Goal: Obtain resource: Obtain resource

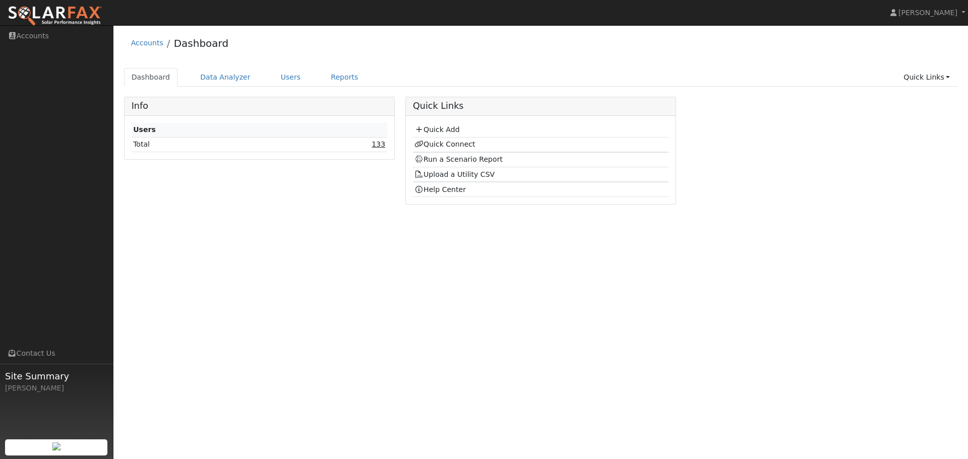
click at [378, 144] on link "133" at bounding box center [379, 144] width 14 height 8
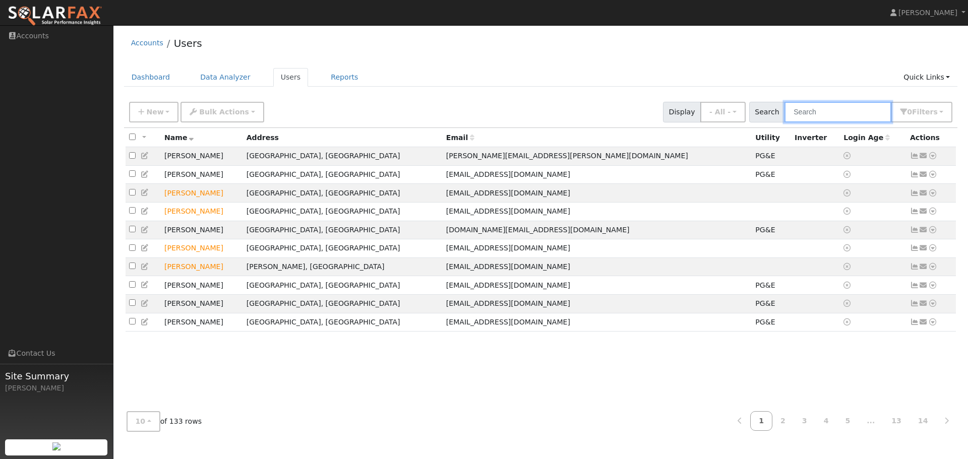
click at [826, 114] on input "text" at bounding box center [838, 112] width 107 height 21
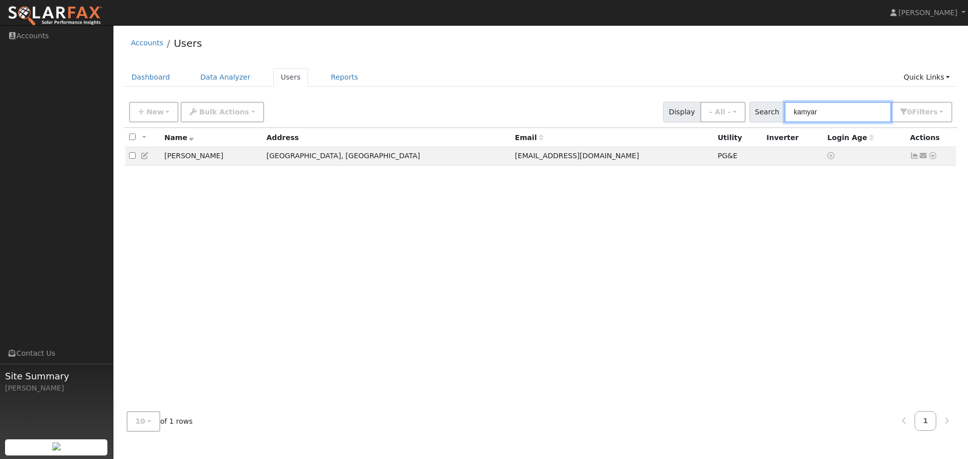
type input "kamyar"
click at [933, 158] on icon at bounding box center [932, 155] width 9 height 7
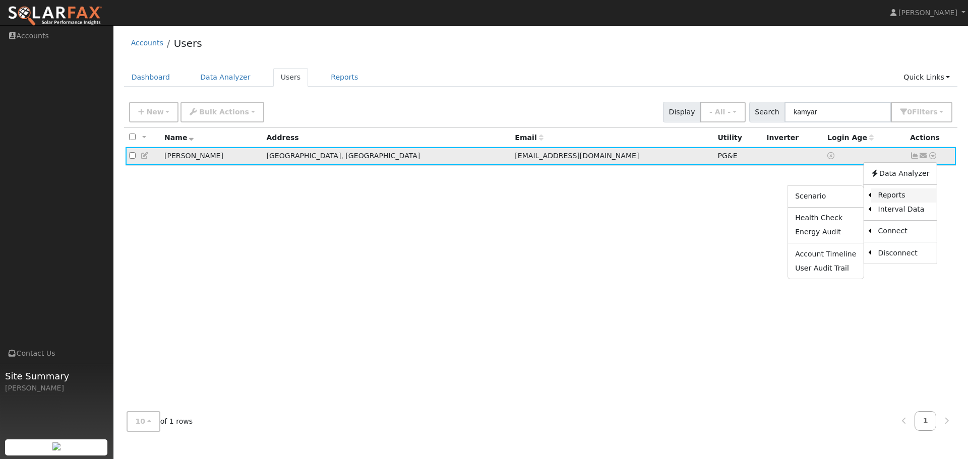
click at [898, 194] on link "Reports" at bounding box center [904, 196] width 66 height 14
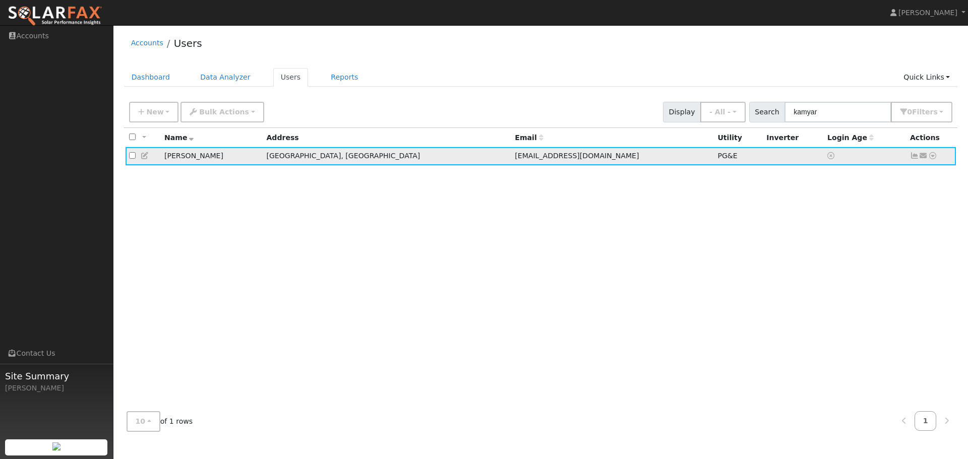
click at [933, 157] on icon at bounding box center [932, 155] width 9 height 7
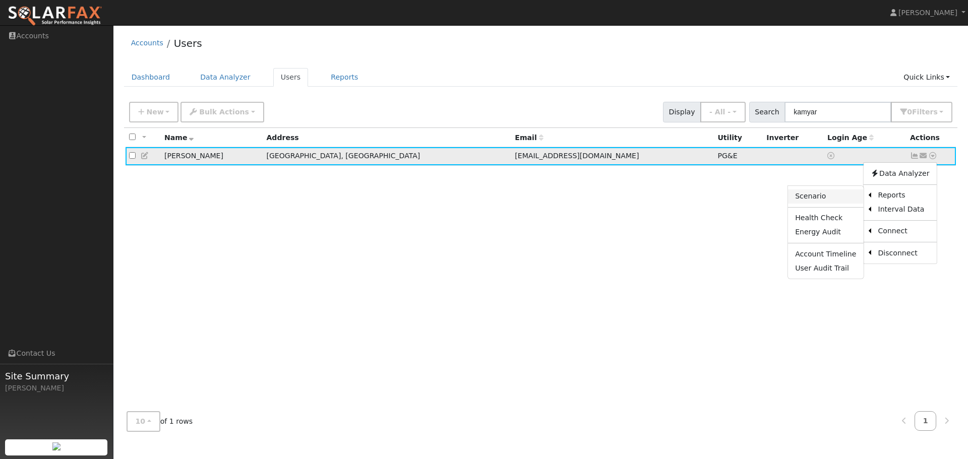
click at [825, 201] on link "Scenario" at bounding box center [825, 197] width 75 height 14
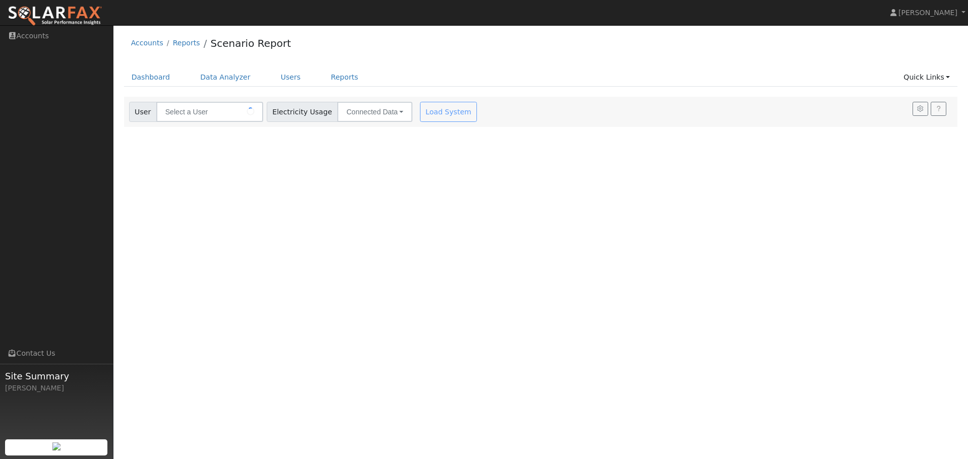
type input "[PERSON_NAME]"
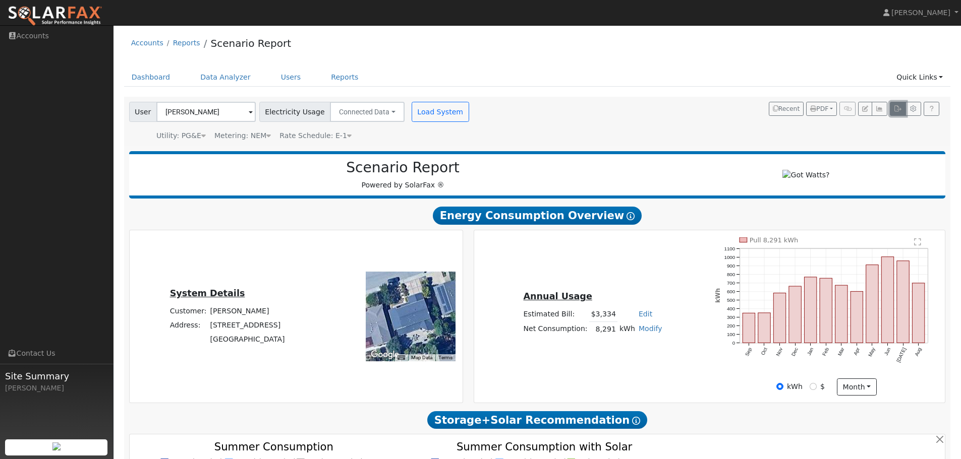
click at [897, 108] on icon "button" at bounding box center [898, 109] width 8 height 6
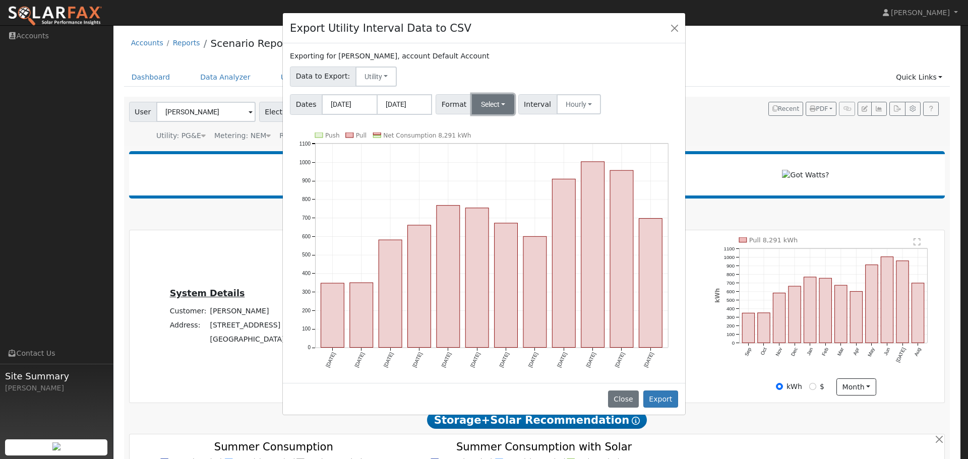
click at [486, 104] on button "Select" at bounding box center [493, 104] width 43 height 20
click at [499, 218] on link "OpenSolar" at bounding box center [505, 219] width 72 height 14
click at [662, 397] on button "Export" at bounding box center [660, 399] width 35 height 17
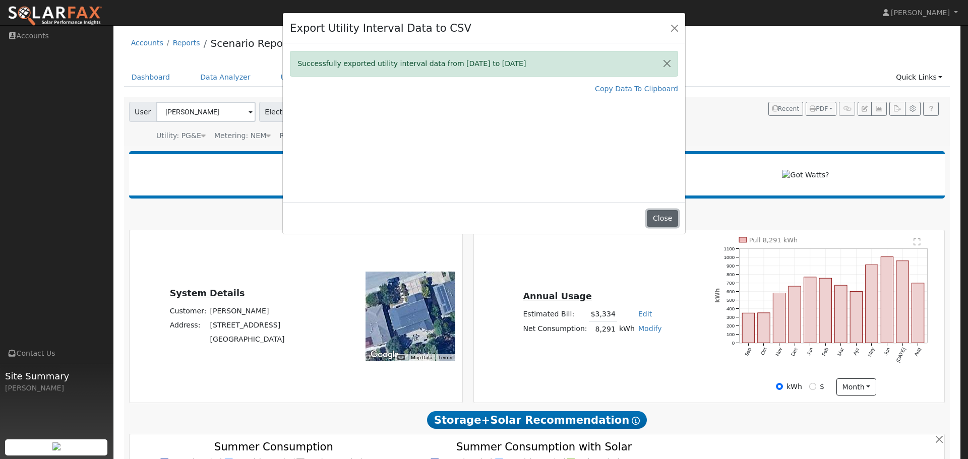
click at [663, 214] on button "Close" at bounding box center [662, 218] width 31 height 17
